Goal: Task Accomplishment & Management: Complete application form

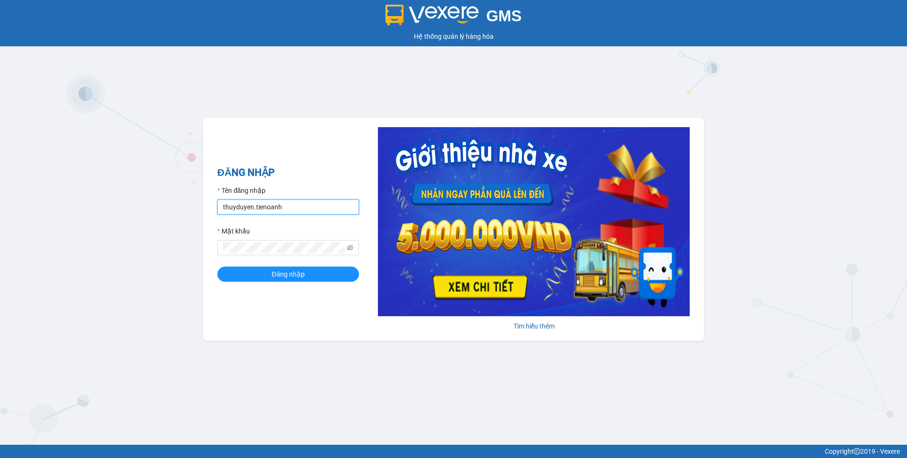
click at [340, 211] on input "thuyduyen.tienoanh" at bounding box center [288, 206] width 142 height 15
type input "camlinh.tienoanh"
click at [308, 268] on button "Đăng nhập" at bounding box center [288, 273] width 142 height 15
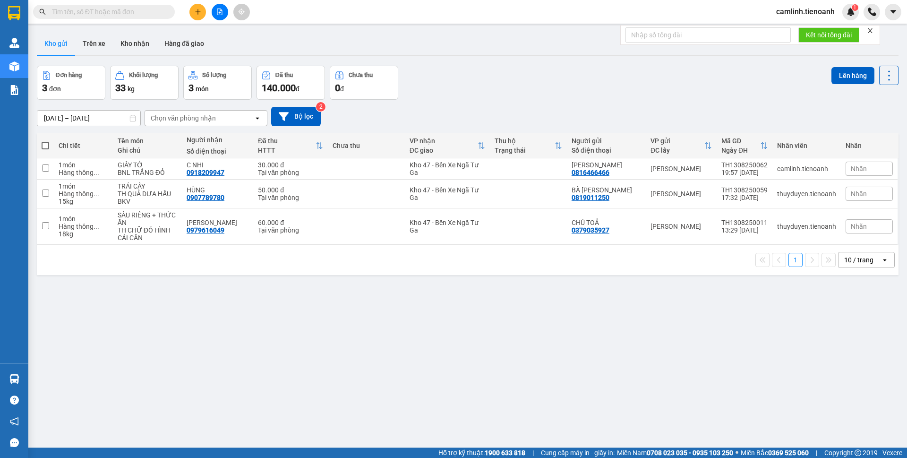
click at [195, 10] on icon "plus" at bounding box center [198, 12] width 7 height 7
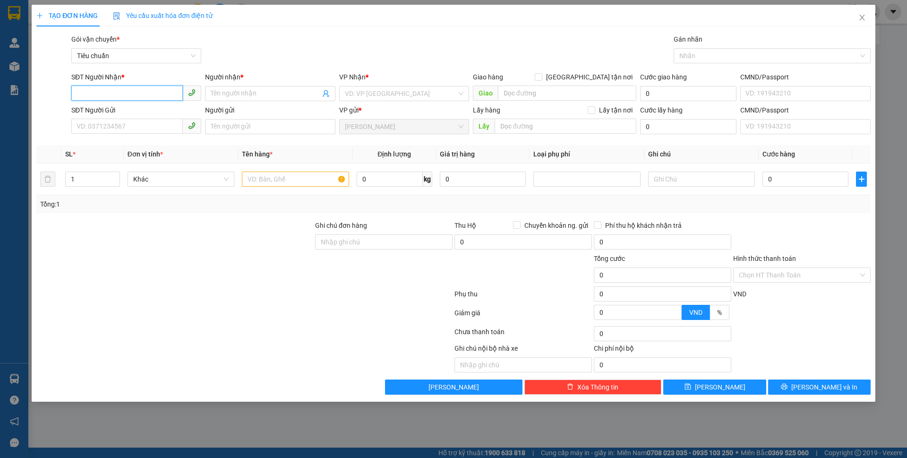
click at [131, 90] on input "SĐT Người Nhận *" at bounding box center [126, 93] width 111 height 15
click at [132, 112] on div "0989920173 - C Thảo" at bounding box center [136, 112] width 119 height 10
type input "0989920173"
type input "C Thảo"
checkbox input "true"
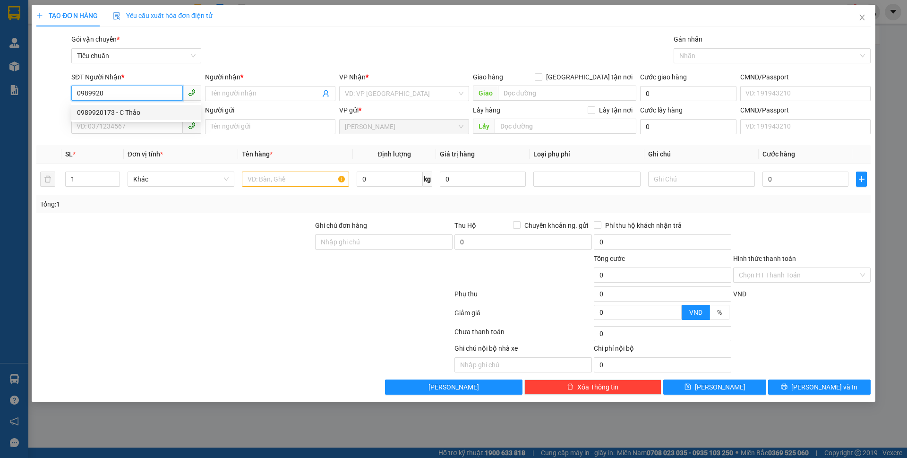
type input "258A Độc Lập, [GEOGRAPHIC_DATA], [GEOGRAPHIC_DATA], [GEOGRAPHIC_DATA], [GEOGRAP…"
type input "20.000"
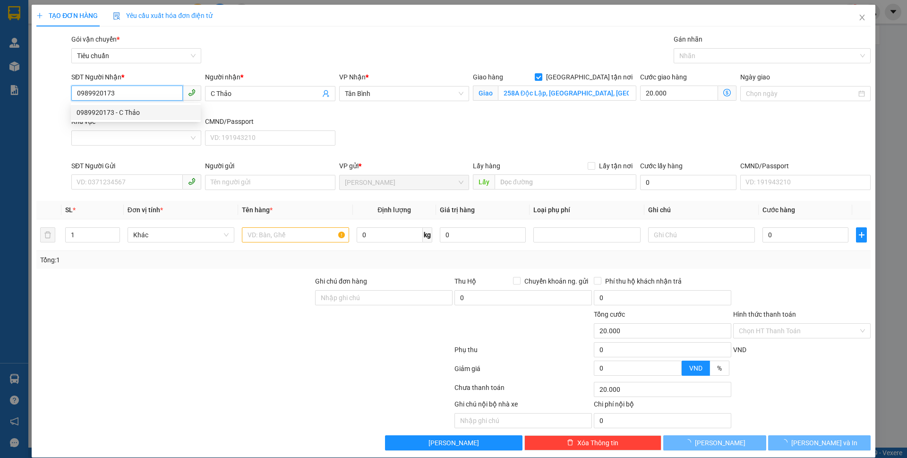
type input "0989920173"
click at [129, 129] on div "Khu vực" at bounding box center [136, 123] width 130 height 14
type input "80.000"
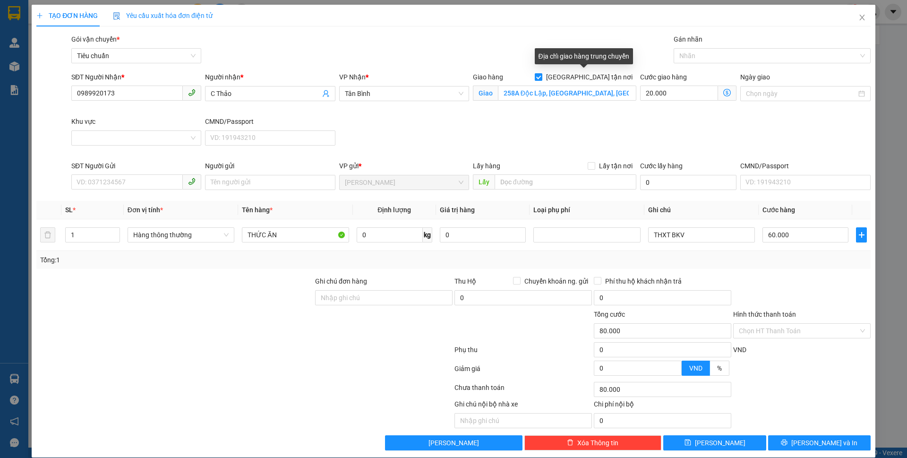
click at [541, 76] on input "[GEOGRAPHIC_DATA] tận nơi" at bounding box center [538, 76] width 7 height 7
checkbox input "false"
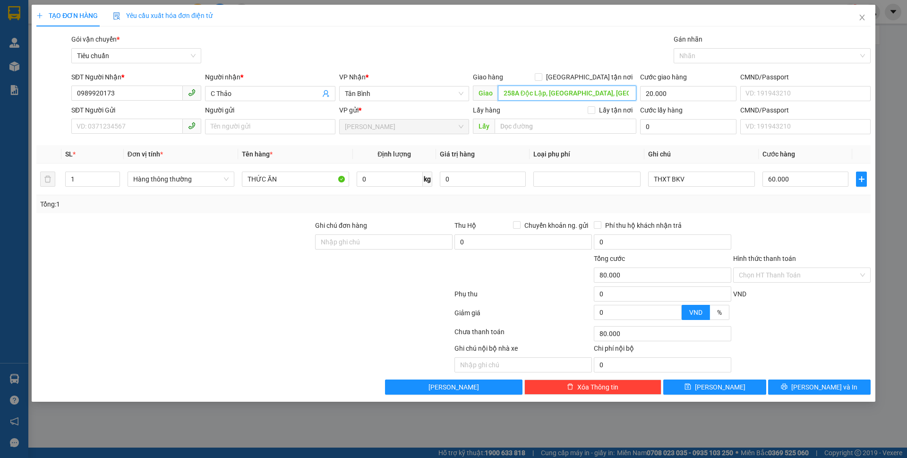
click at [582, 93] on input "258A Độc Lập, [GEOGRAPHIC_DATA], [GEOGRAPHIC_DATA], [GEOGRAPHIC_DATA], [GEOGRAP…" at bounding box center [567, 93] width 138 height 15
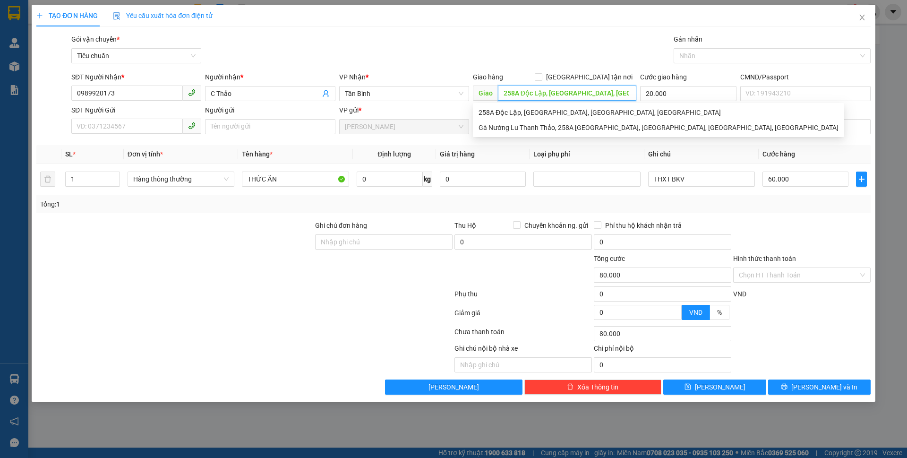
click at [582, 93] on input "258A Độc Lập, [GEOGRAPHIC_DATA], [GEOGRAPHIC_DATA], [GEOGRAPHIC_DATA], [GEOGRAP…" at bounding box center [567, 93] width 138 height 15
click at [577, 46] on div "Gói vận chuyển * Tiêu chuẩn Gán nhãn Nhãn" at bounding box center [470, 50] width 803 height 33
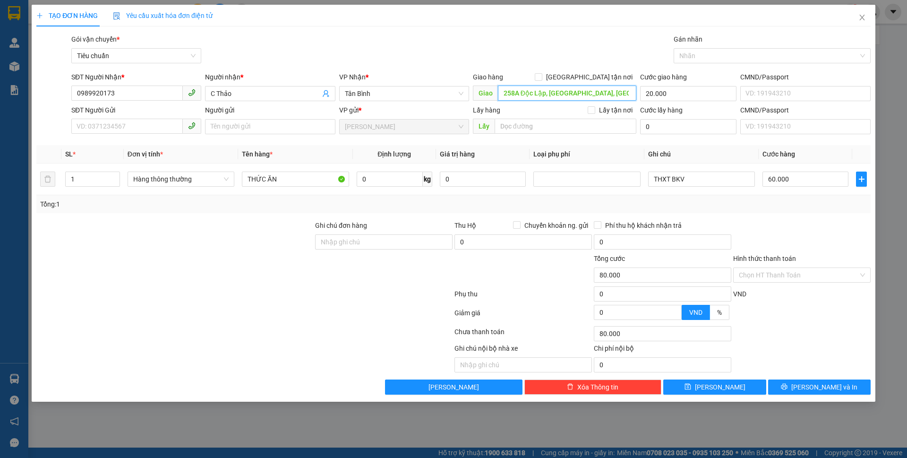
click at [535, 97] on input "258A Độc Lập, [GEOGRAPHIC_DATA], [GEOGRAPHIC_DATA], [GEOGRAPHIC_DATA], [GEOGRAP…" at bounding box center [567, 93] width 138 height 15
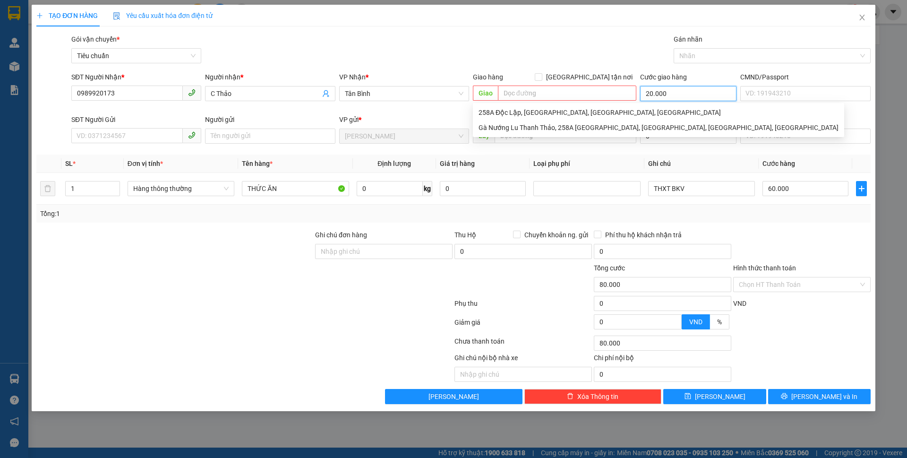
click at [669, 94] on input "20.000" at bounding box center [688, 93] width 96 height 15
type input "60.000"
type input "0"
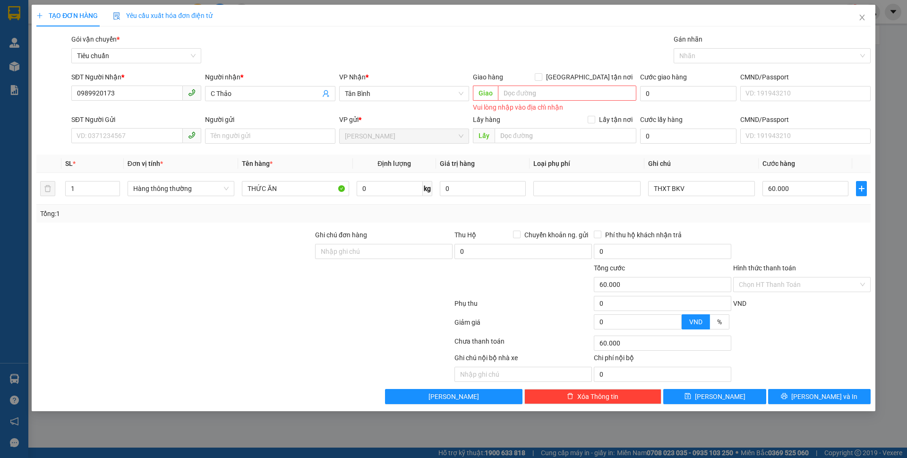
click at [599, 40] on div "Gói vận chuyển * Tiêu chuẩn Gán nhãn Nhãn" at bounding box center [470, 50] width 803 height 33
click at [154, 137] on input "SĐT Người Gửi" at bounding box center [126, 135] width 111 height 15
type input "0782774460"
click at [134, 155] on div "0782774460 - C Ánh" at bounding box center [136, 155] width 119 height 10
type input "C Ánh"
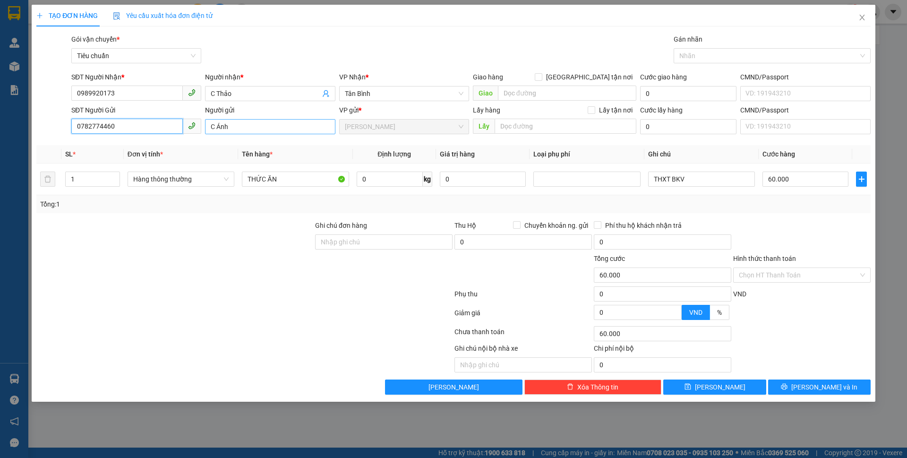
type input "0782774460"
drag, startPoint x: 217, startPoint y: 129, endPoint x: 234, endPoint y: 130, distance: 17.5
click at [234, 130] on input "C Ánh" at bounding box center [270, 126] width 130 height 15
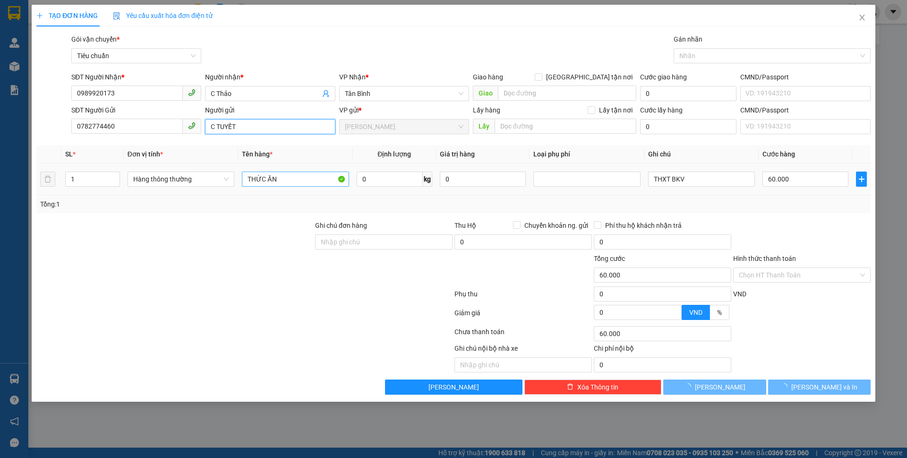
type input "C TUYẾT"
click at [286, 173] on input "THỨC ĂN" at bounding box center [295, 178] width 107 height 15
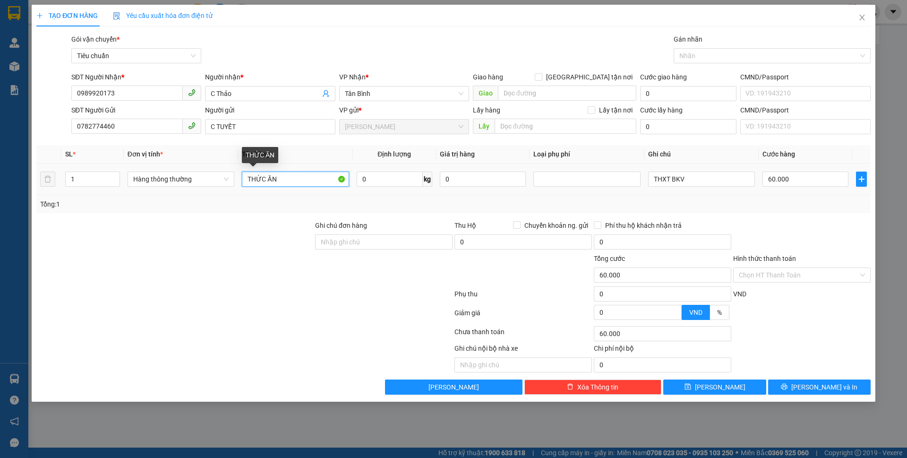
click at [286, 173] on input "THỨC ĂN" at bounding box center [295, 178] width 107 height 15
type input "SẦU RIÊNG"
click at [377, 180] on input "0" at bounding box center [390, 178] width 66 height 15
type input "9"
click at [688, 183] on input "THXT BKV" at bounding box center [701, 178] width 107 height 15
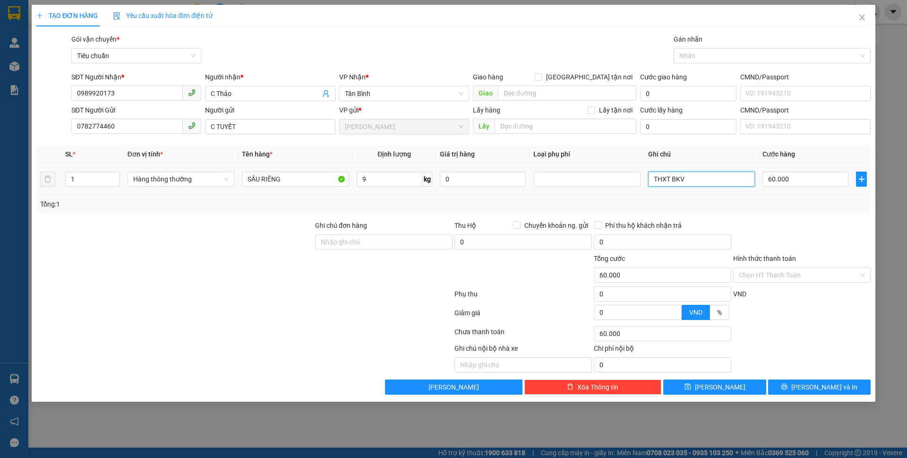
click at [688, 183] on input "THXT BKV" at bounding box center [701, 178] width 107 height 15
type input "40.000"
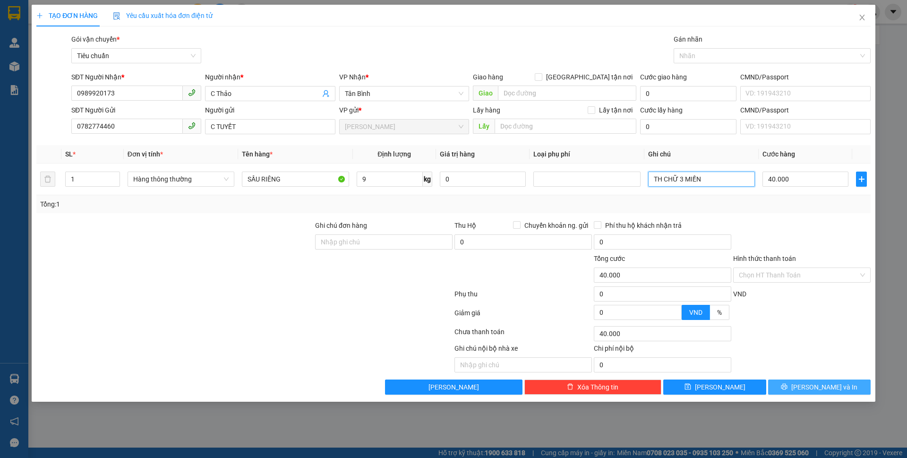
type input "TH CHỮ 3 MIỀN"
click at [801, 381] on button "[PERSON_NAME] và In" at bounding box center [819, 386] width 103 height 15
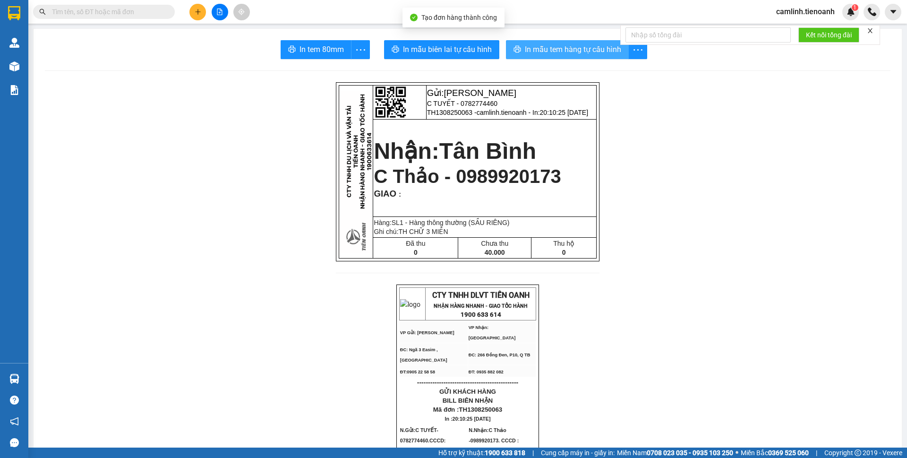
click at [546, 53] on span "In mẫu tem hàng tự cấu hình" at bounding box center [573, 49] width 96 height 12
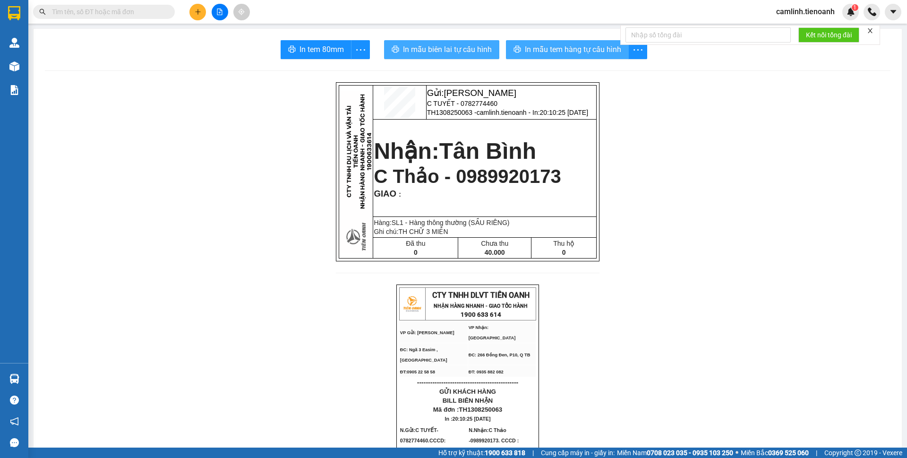
drag, startPoint x: 466, startPoint y: 43, endPoint x: 508, endPoint y: 45, distance: 42.6
click at [466, 43] on span "In mẫu biên lai tự cấu hình" at bounding box center [447, 49] width 89 height 12
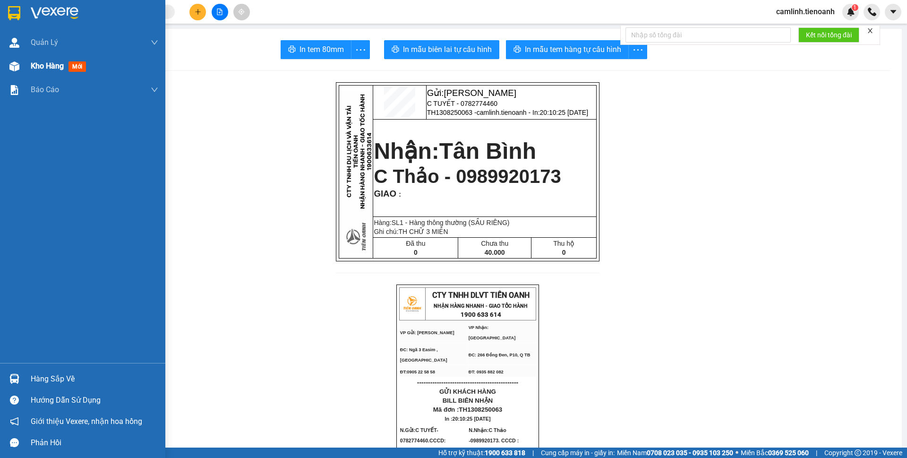
click at [40, 60] on div "Kho hàng mới" at bounding box center [95, 66] width 128 height 24
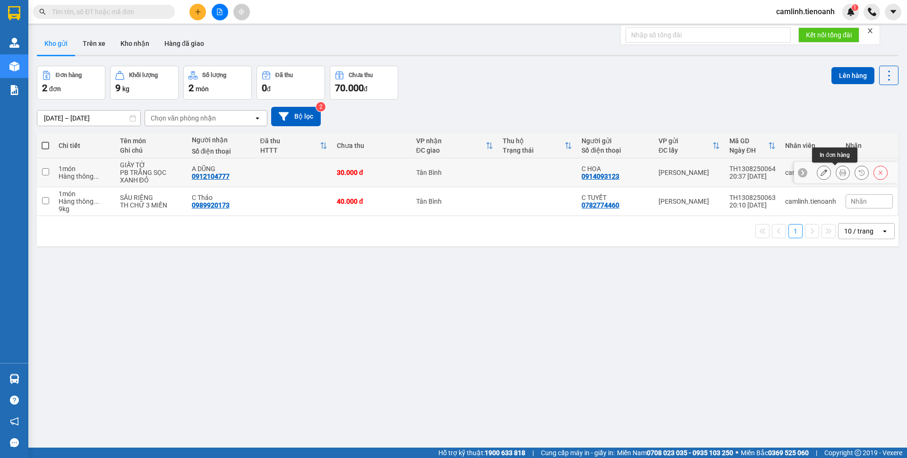
click at [839, 171] on icon at bounding box center [842, 172] width 7 height 7
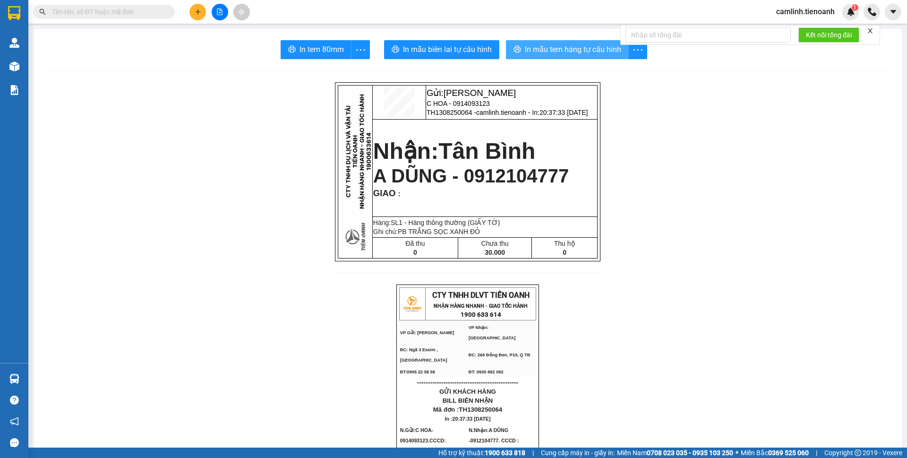
click at [534, 49] on span "In mẫu tem hàng tự cấu hình" at bounding box center [573, 49] width 96 height 12
